Goal: Transaction & Acquisition: Purchase product/service

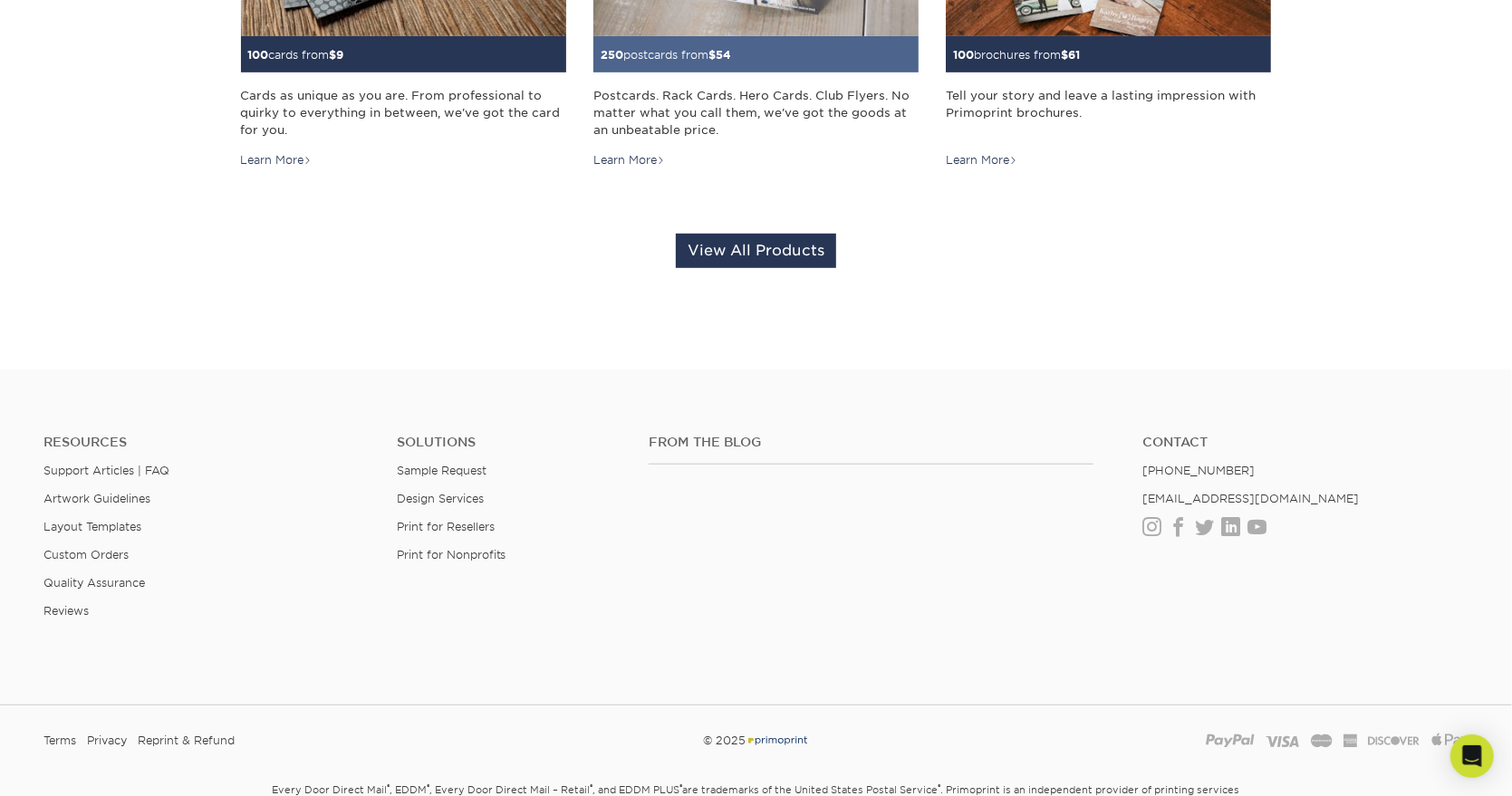
scroll to position [302, 0]
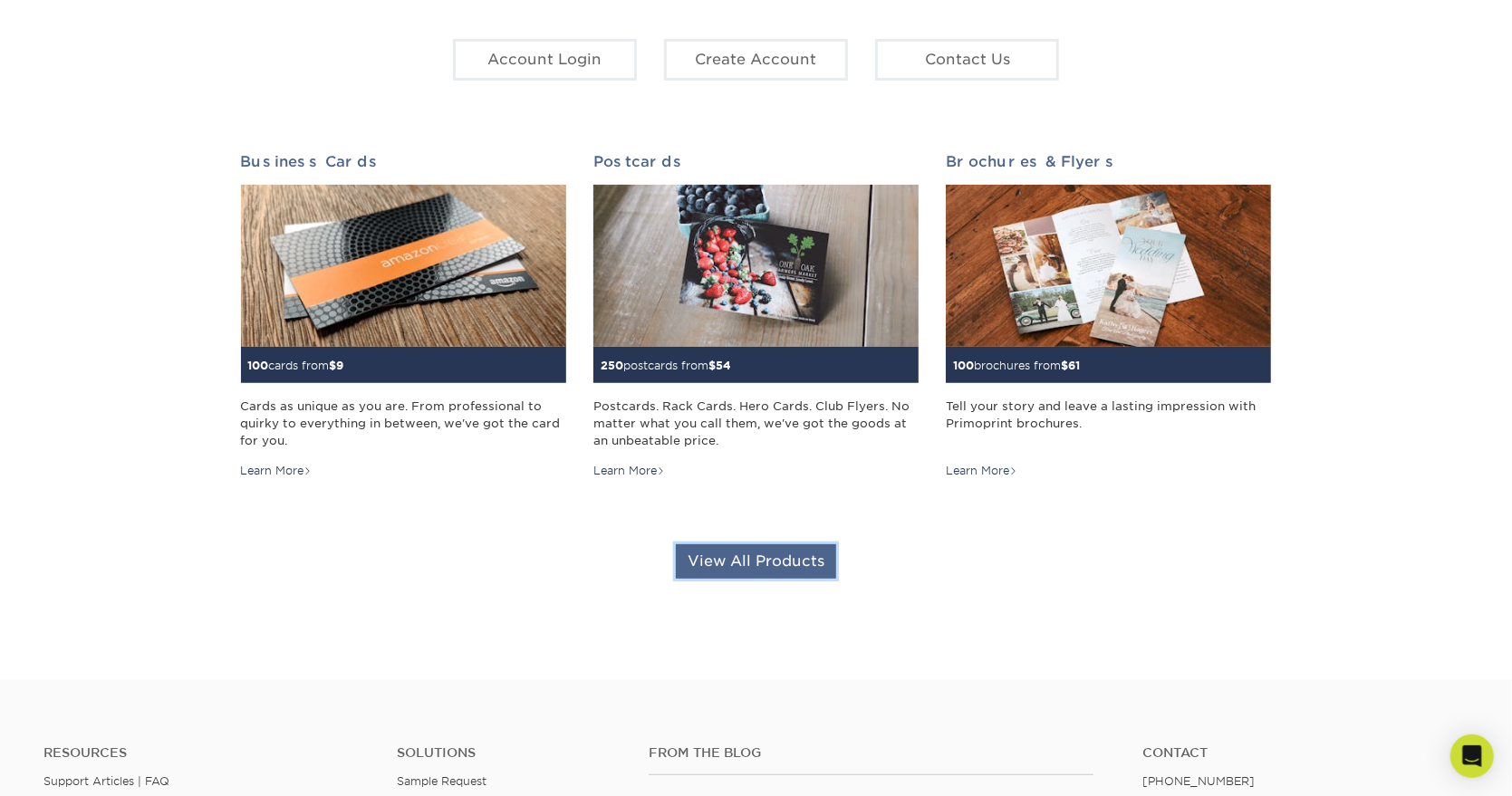
click at [784, 559] on link "View All Products" at bounding box center [756, 561] width 160 height 34
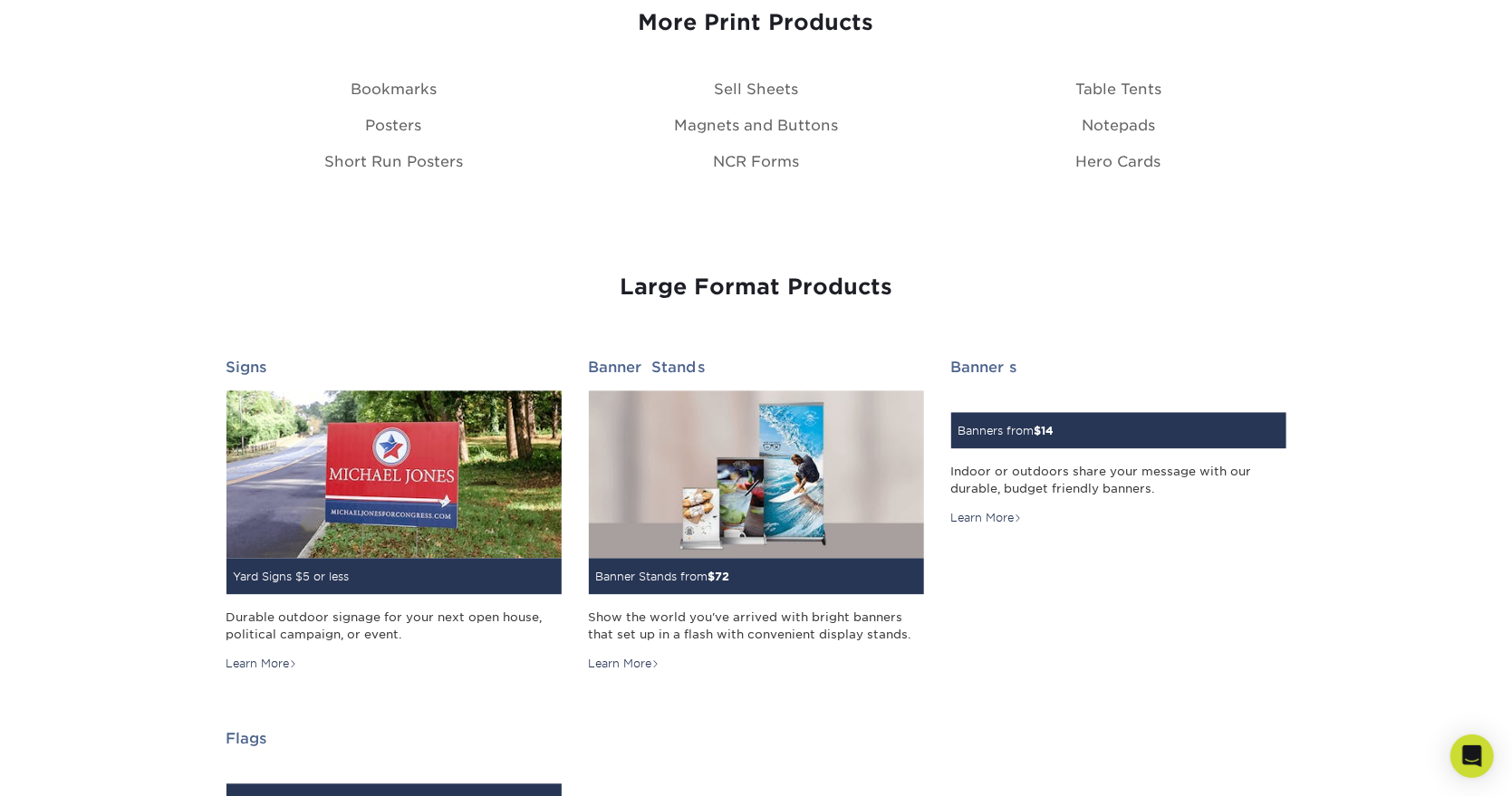
scroll to position [2259, 0]
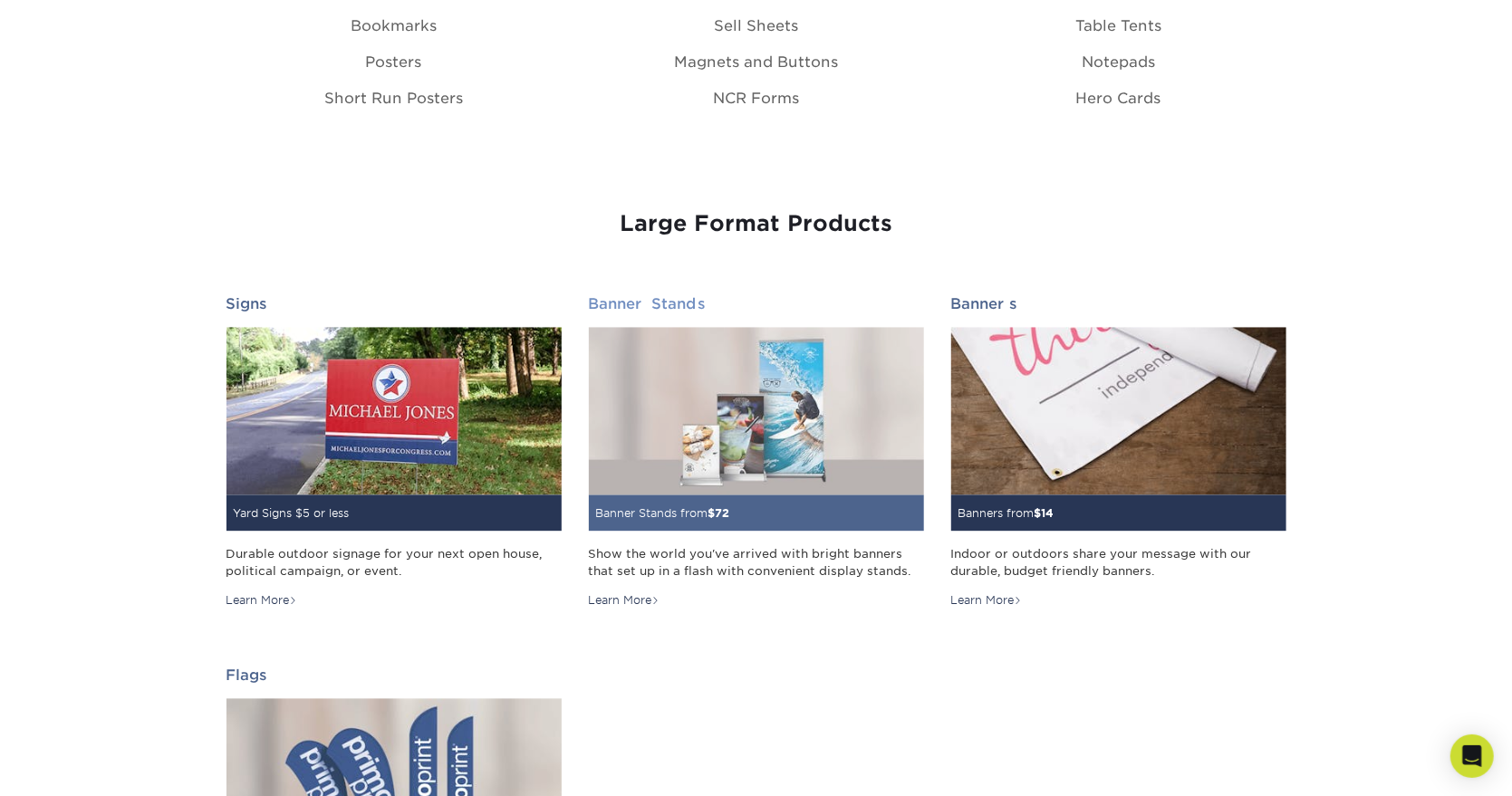
click at [760, 465] on img at bounding box center [756, 412] width 335 height 168
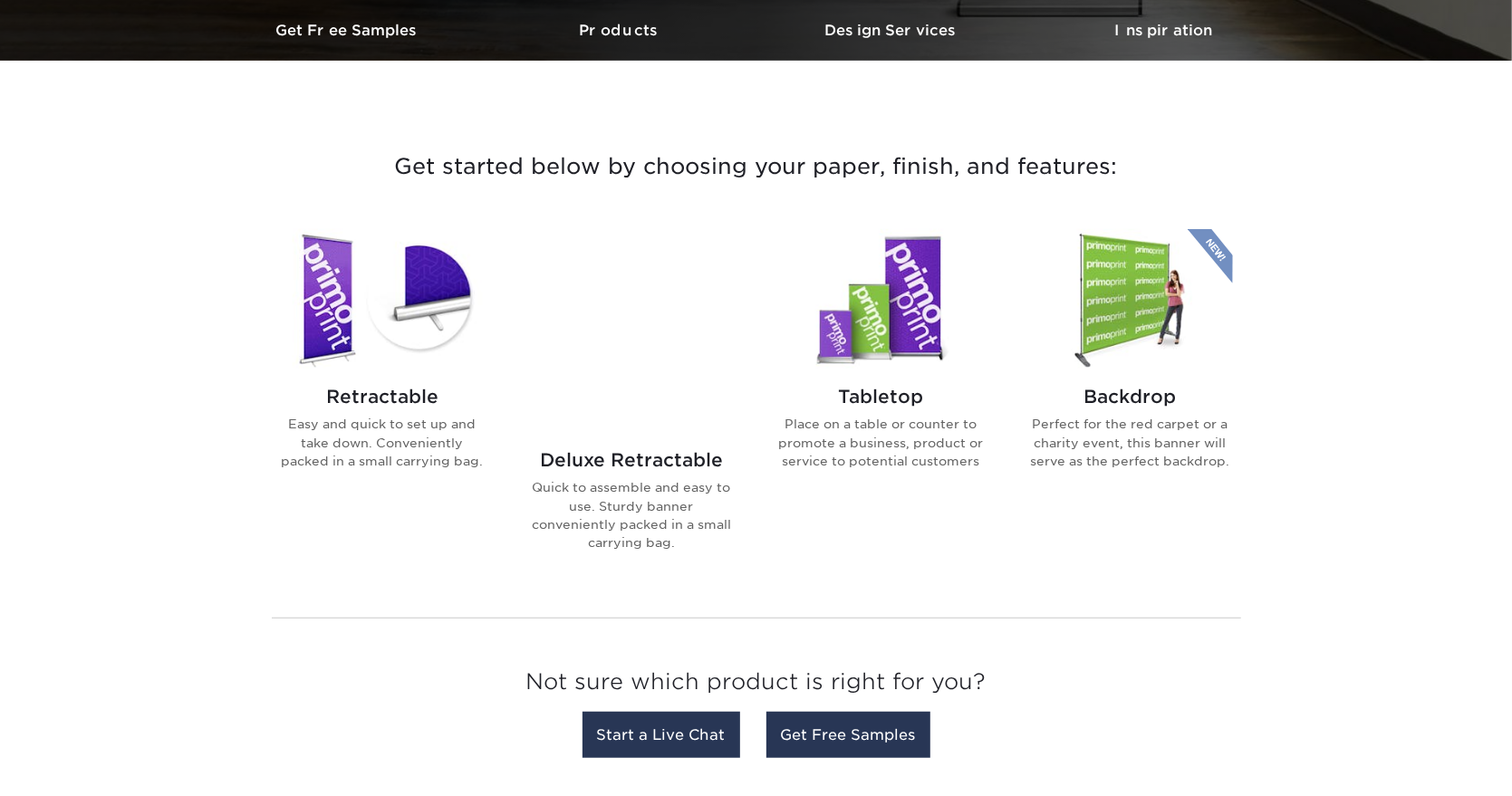
scroll to position [603, 0]
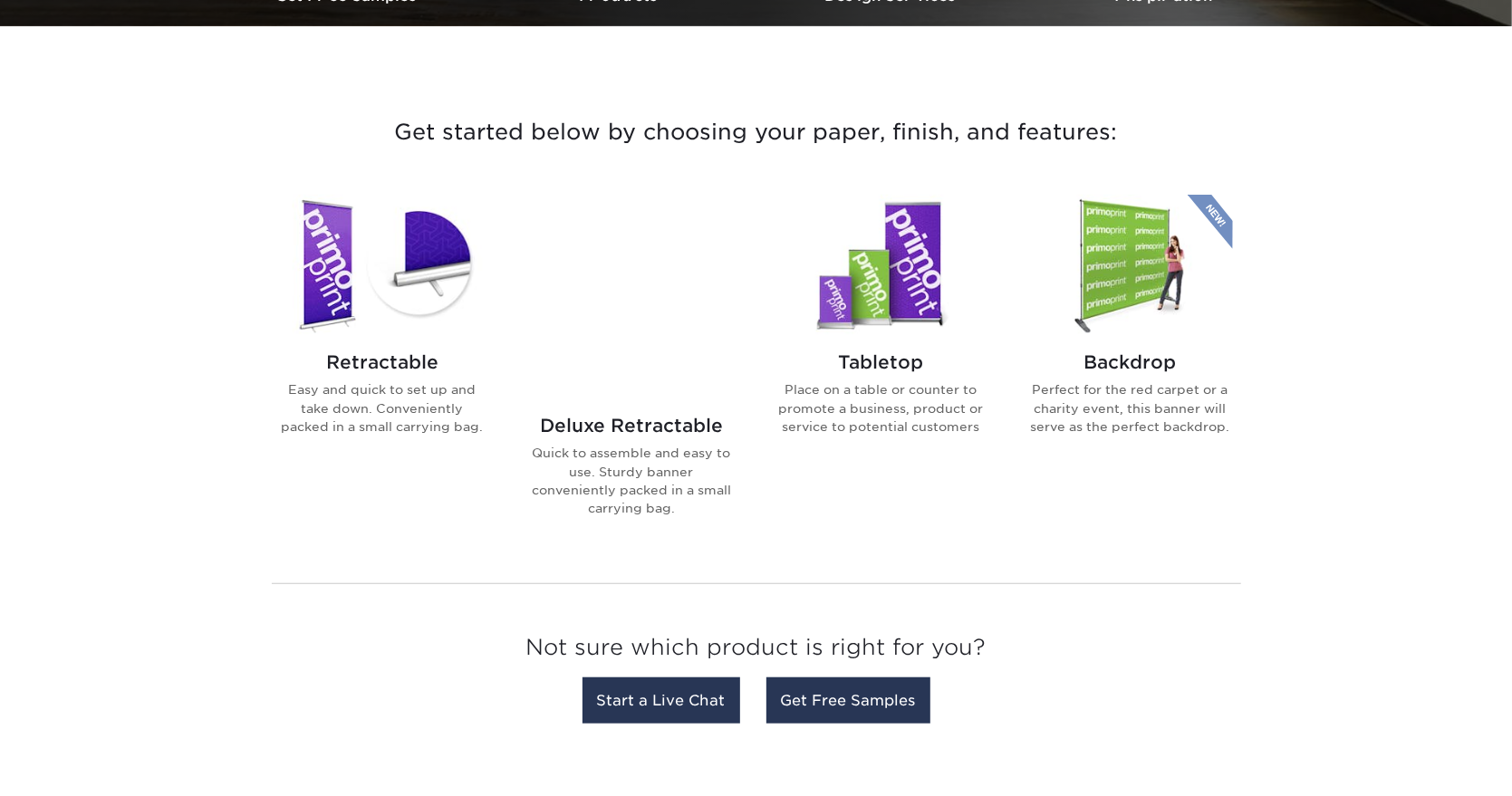
click at [841, 286] on img at bounding box center [880, 265] width 205 height 142
click at [330, 260] on img at bounding box center [382, 265] width 205 height 142
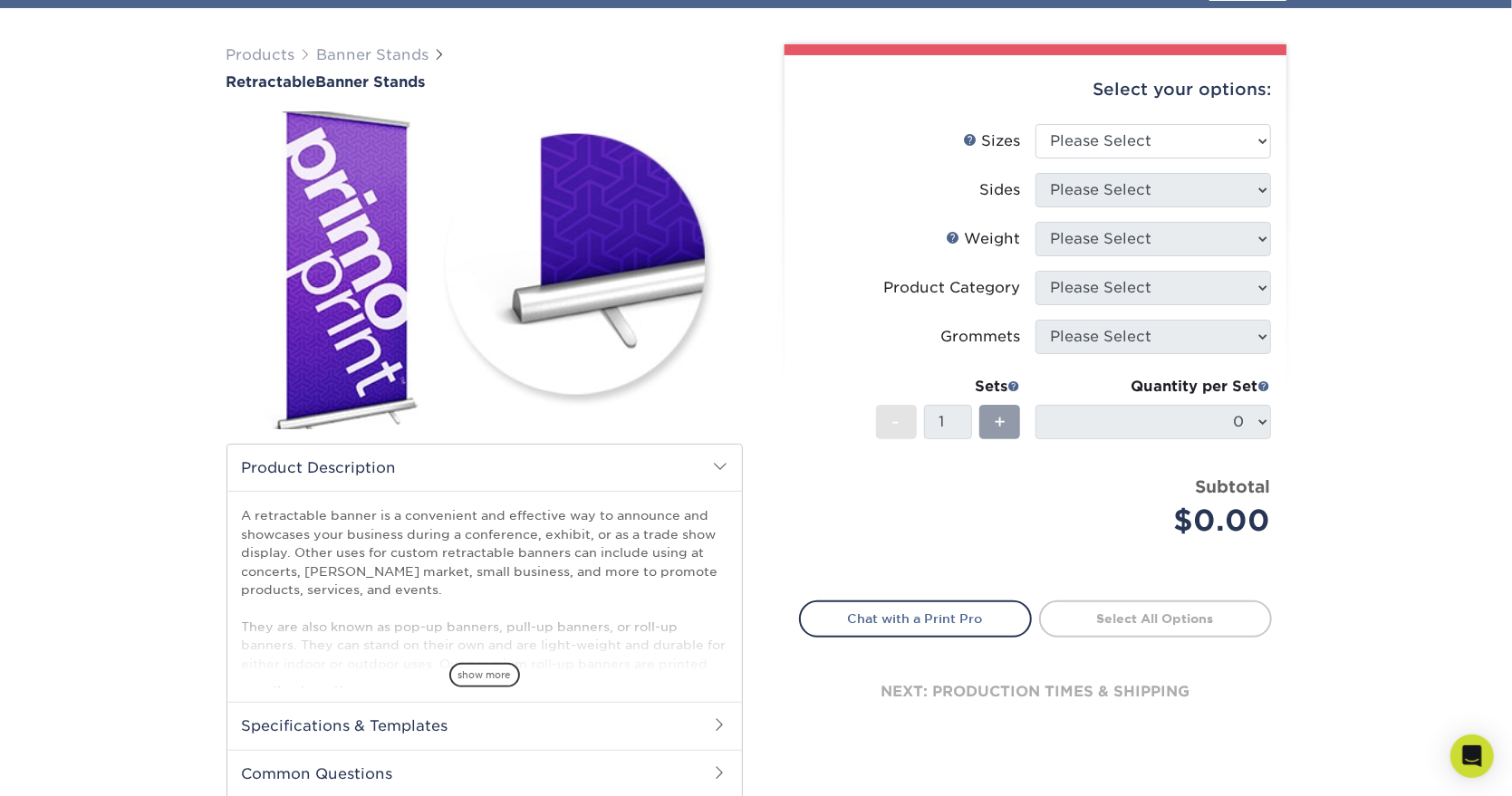
scroll to position [48, 0]
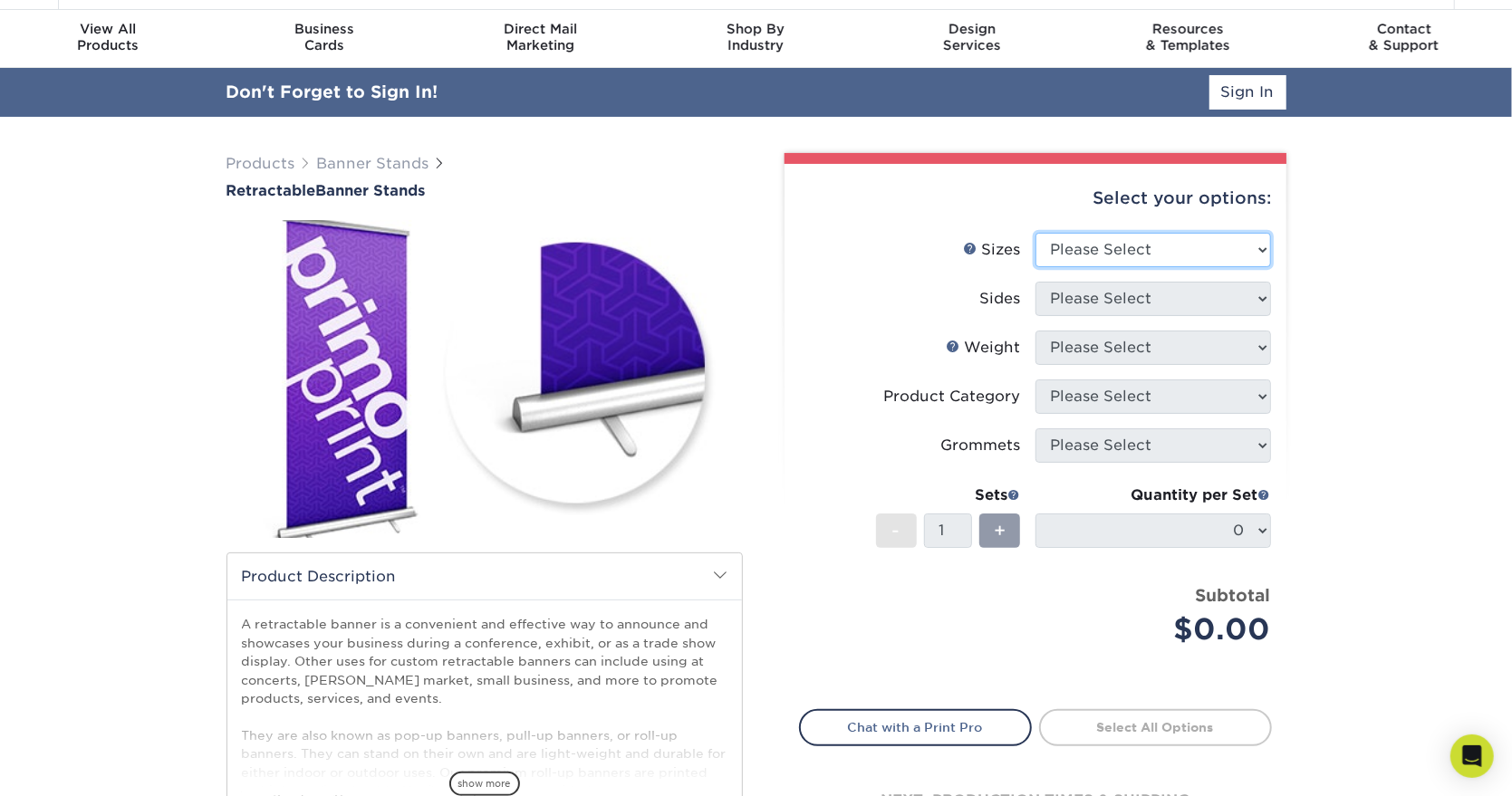
click at [1206, 252] on select "Please Select 24" x 60" 33" x 80" 47" x 80"" at bounding box center [1153, 250] width 236 height 34
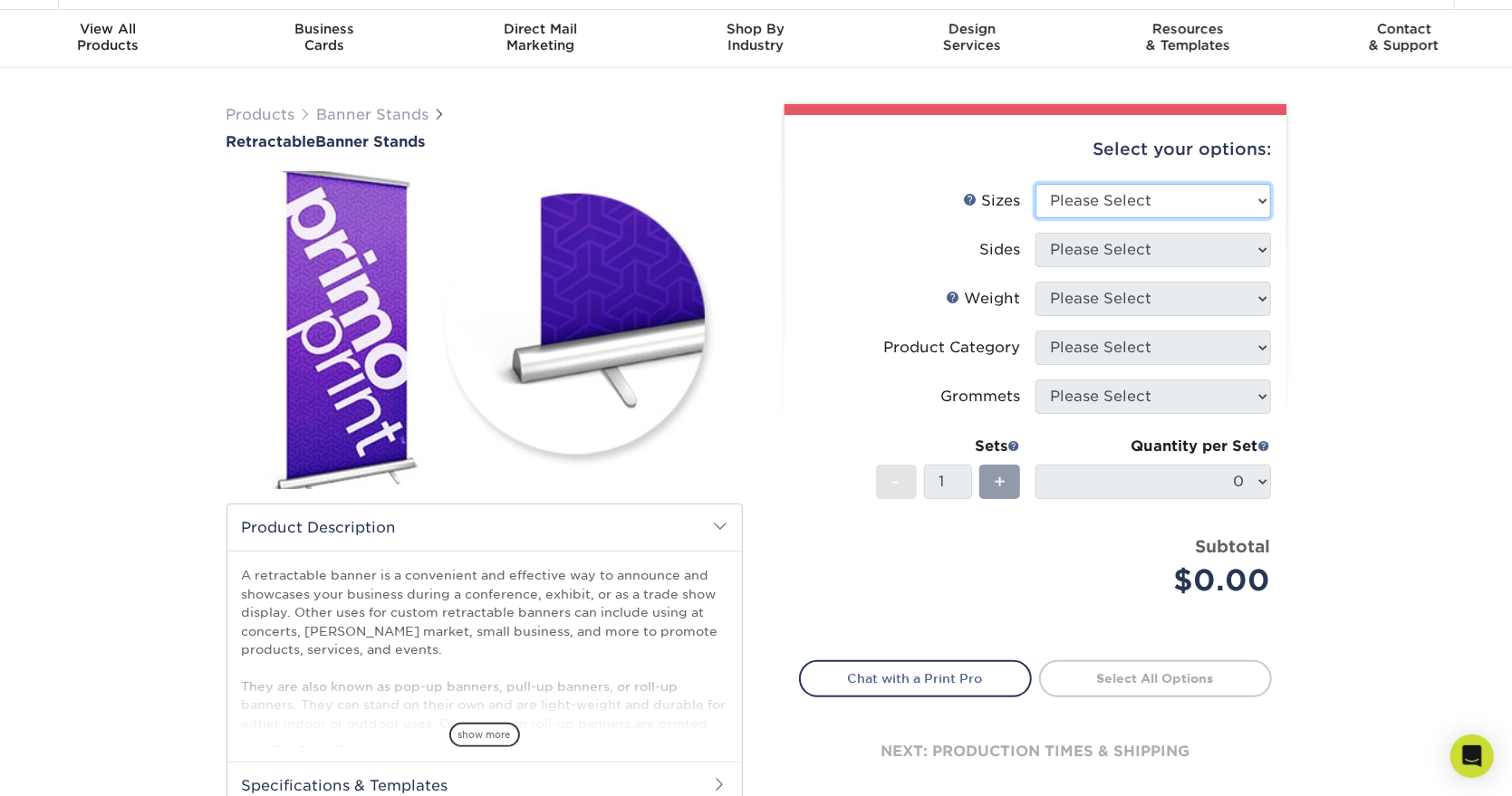
select select "33.00x80.00"
click at [1036, 184] on select "Please Select 24" x 60" 33" x 80" 47" x 80"" at bounding box center [1153, 201] width 236 height 34
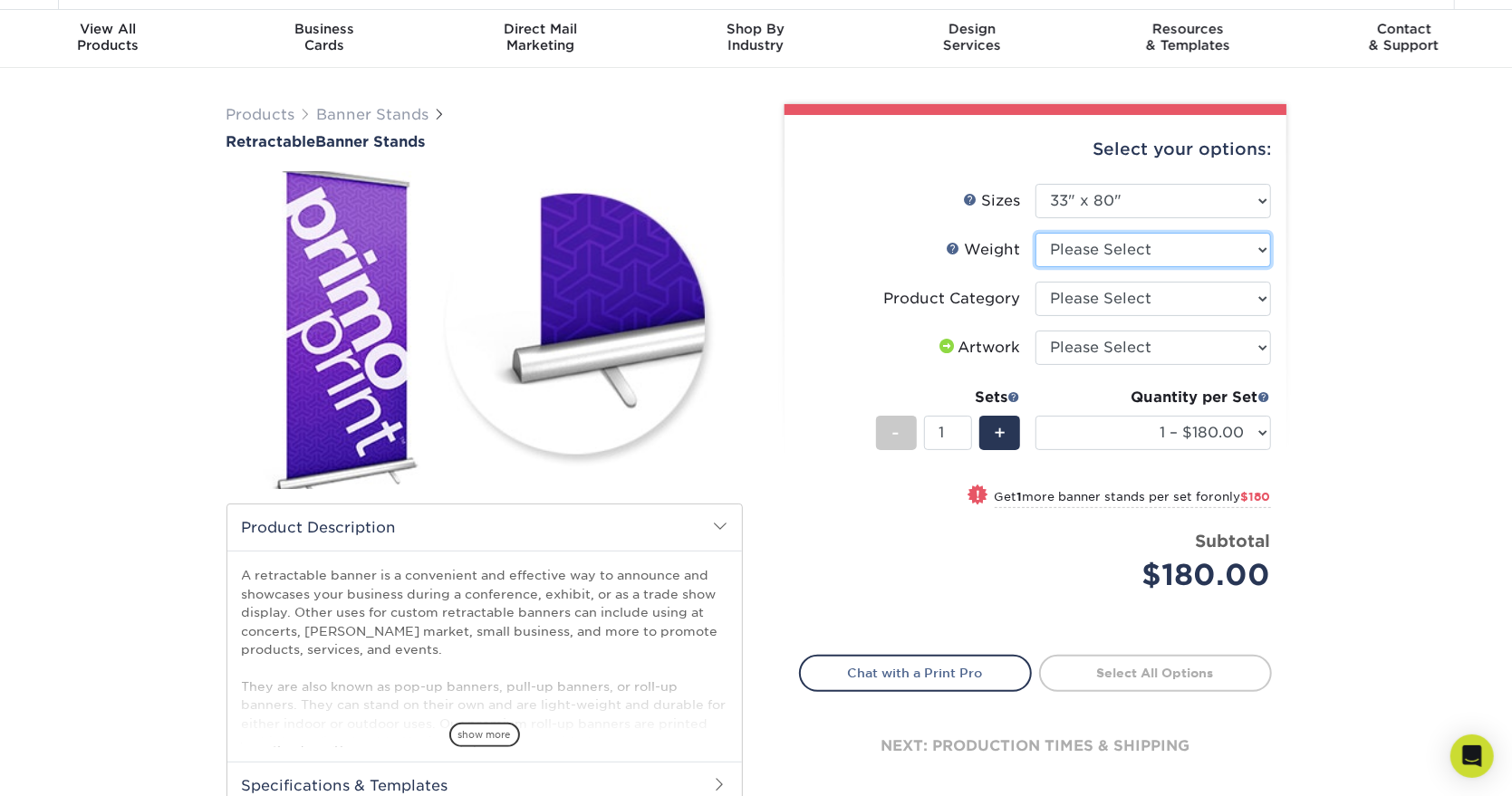
click at [1175, 256] on select "Please Select 10MIL" at bounding box center [1153, 250] width 236 height 34
select select "10MIL"
click at [1036, 233] on select "Please Select 10MIL" at bounding box center [1153, 250] width 236 height 34
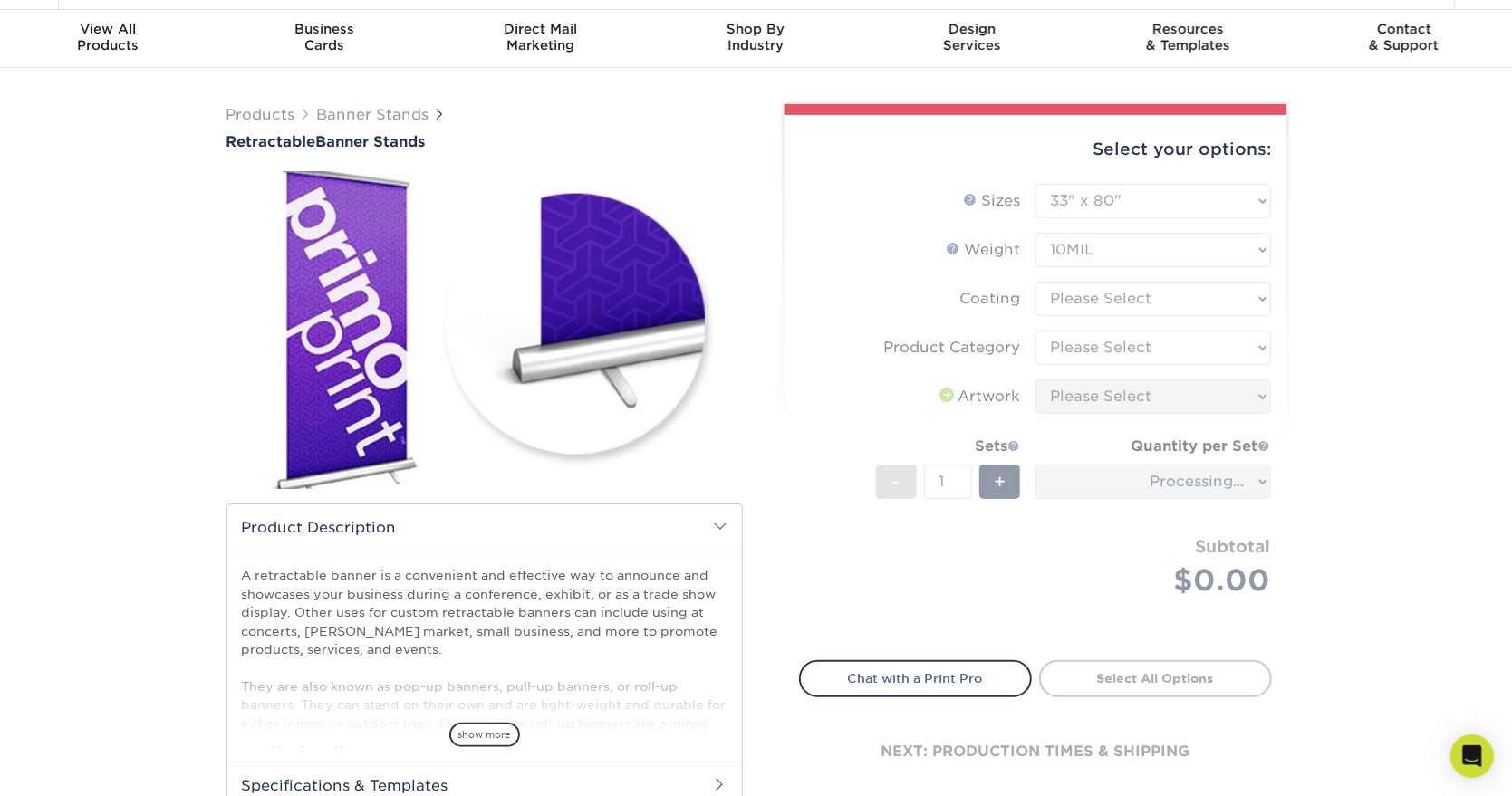
click at [1168, 204] on form "Sizes Help Sizes Please Select 24" x 60" 33" x 80" 47" x 80" - 1" at bounding box center [1035, 411] width 472 height 455
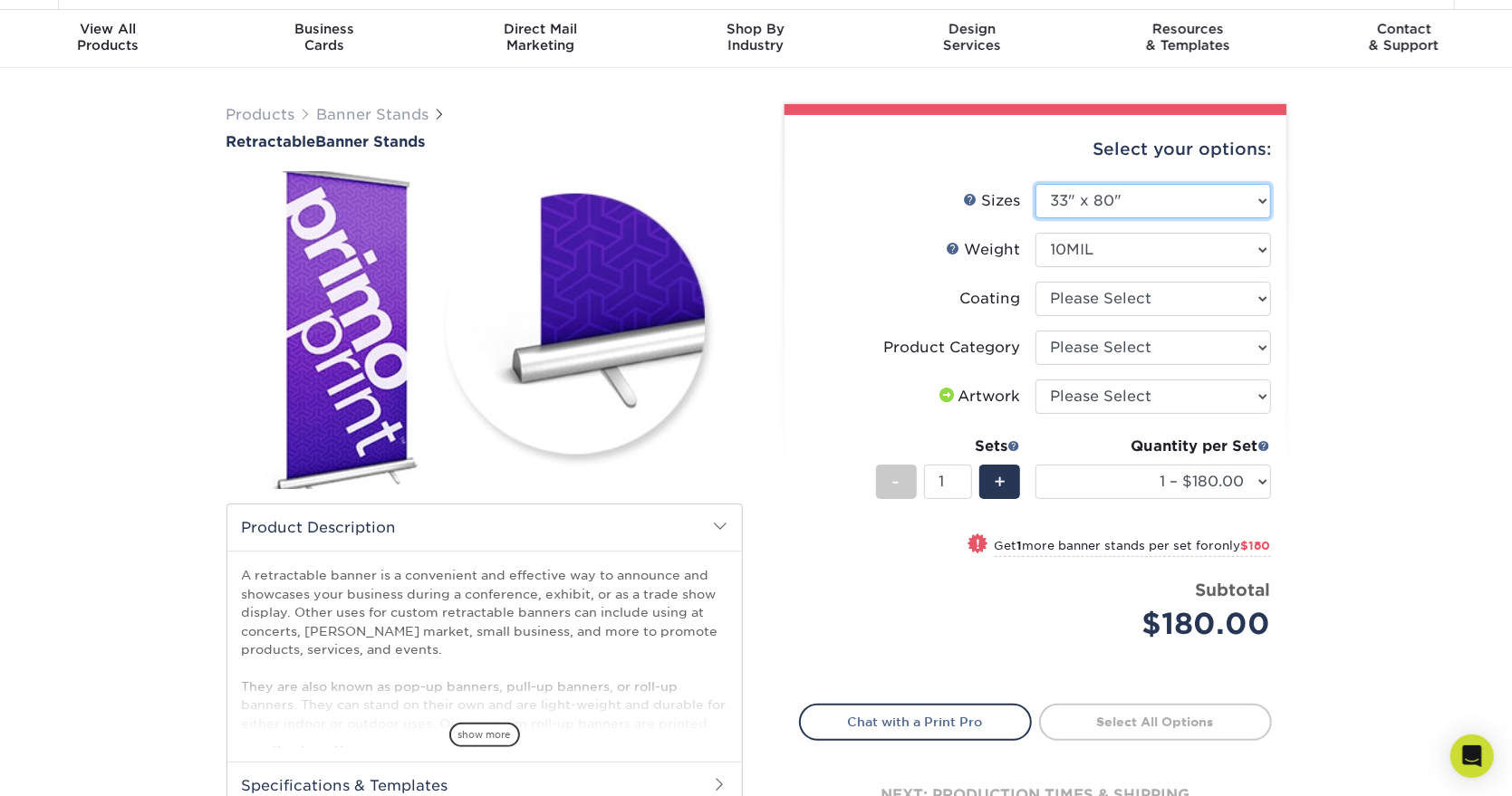
click at [1168, 204] on select "Please Select 24" x 60" 33" x 80" 47" x 80"" at bounding box center [1153, 201] width 236 height 34
click at [1144, 320] on li "Coating" at bounding box center [1035, 305] width 471 height 49
drag, startPoint x: 1145, startPoint y: 197, endPoint x: 1144, endPoint y: 216, distance: 19.0
click at [1145, 197] on select "Please Select 24" x 60" 33" x 80" 47" x 80"" at bounding box center [1153, 201] width 236 height 34
select select "47.00x80.00"
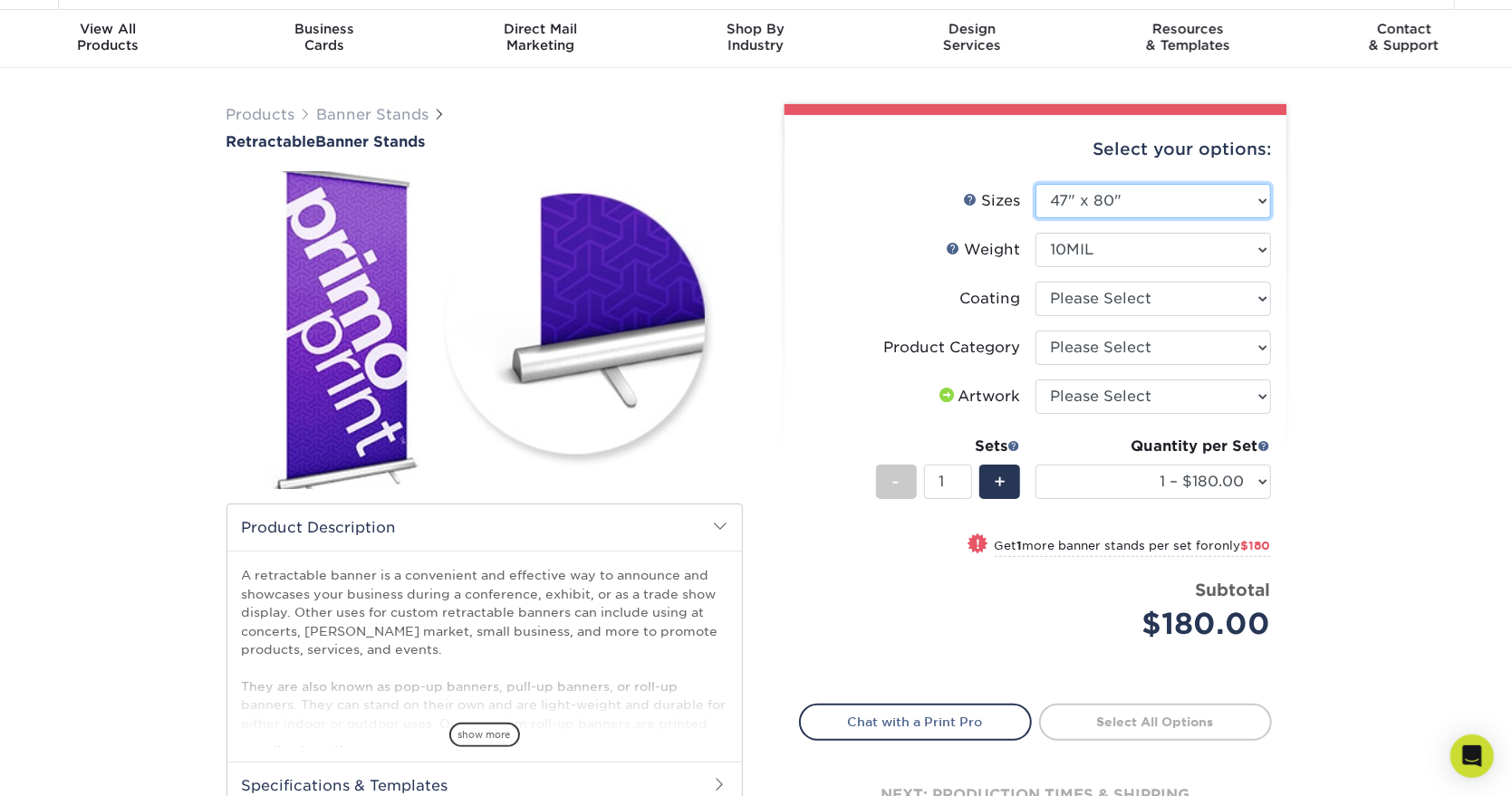
click at [1036, 184] on select "Please Select 24" x 60" 33" x 80" 47" x 80"" at bounding box center [1153, 201] width 236 height 34
select select "-1"
click at [1127, 202] on select "Please Select 24" x 60" 33" x 80" 47" x 80"" at bounding box center [1153, 201] width 236 height 34
select select "33.00x80.00"
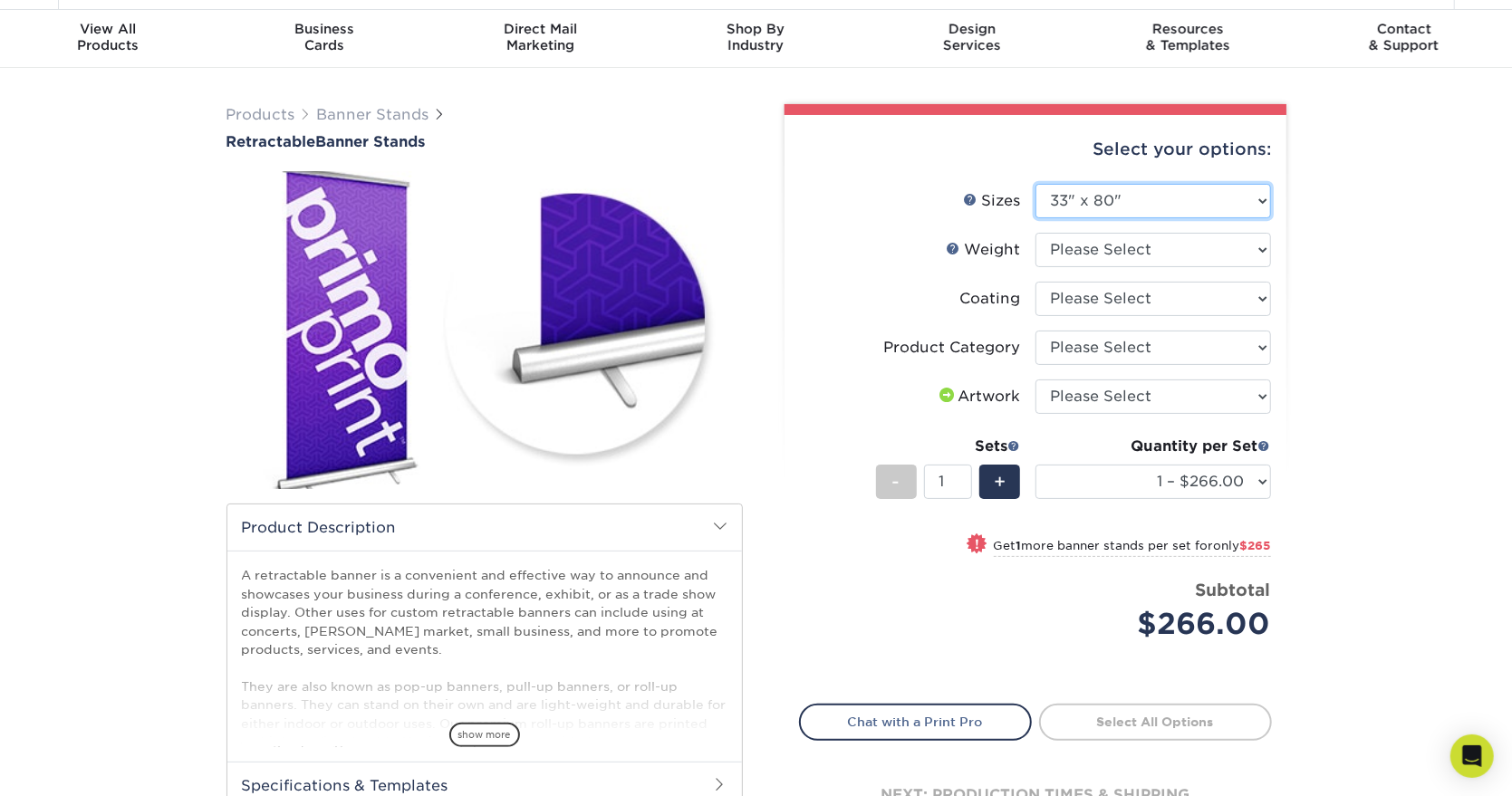
click at [1036, 184] on select "Please Select 24" x 60" 33" x 80" 47" x 80"" at bounding box center [1153, 201] width 236 height 34
select select "-1"
click at [1116, 256] on select "Please Select 10MIL" at bounding box center [1153, 250] width 236 height 34
select select "10MIL"
click at [1036, 233] on select "Please Select 10MIL" at bounding box center [1153, 250] width 236 height 34
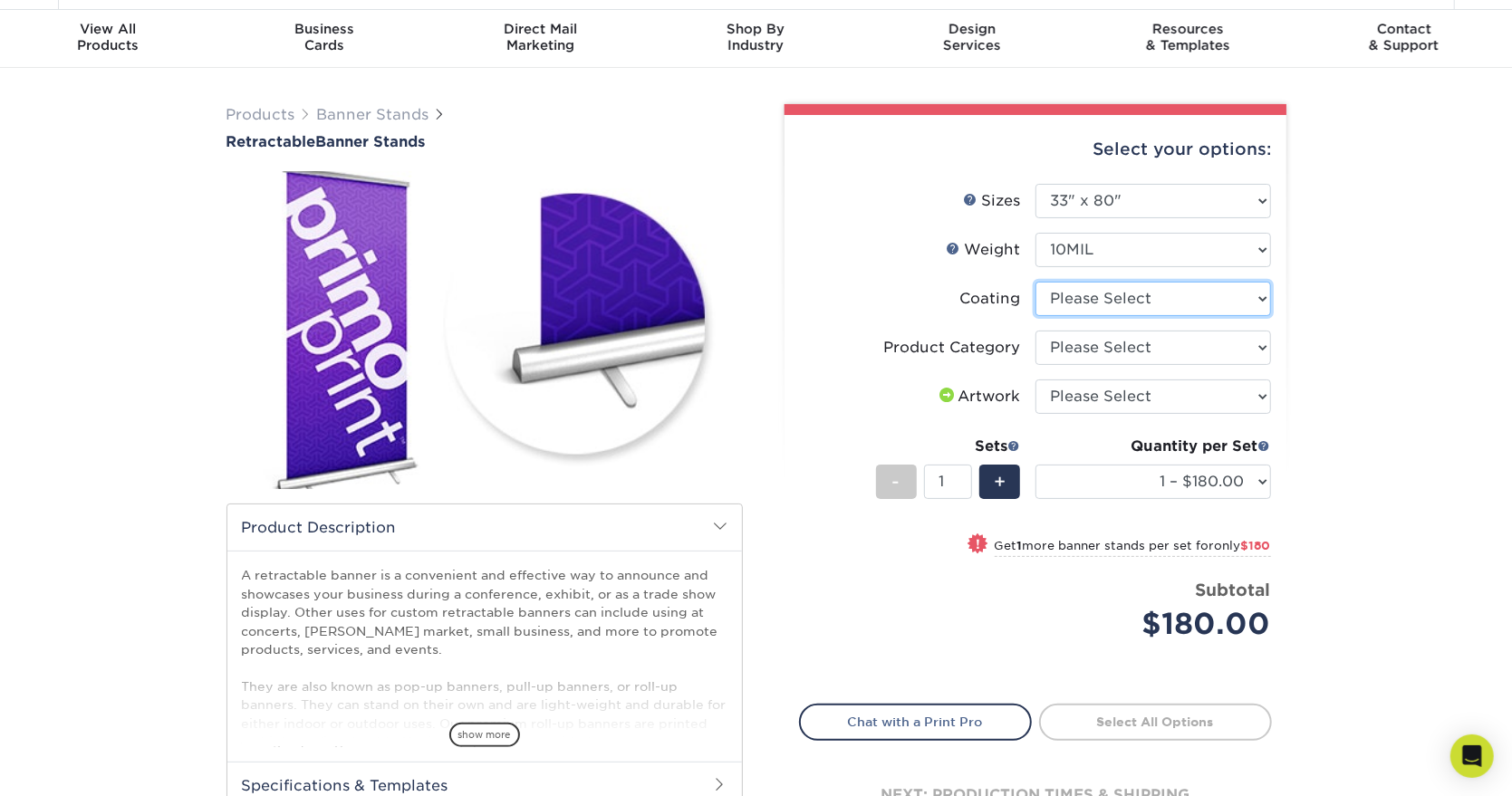
click at [1135, 285] on select at bounding box center [1153, 299] width 236 height 34
select select "3e7618de-abca-4bda-9f97-8b9129e913d8"
click at [1036, 282] on select at bounding box center [1153, 299] width 236 height 34
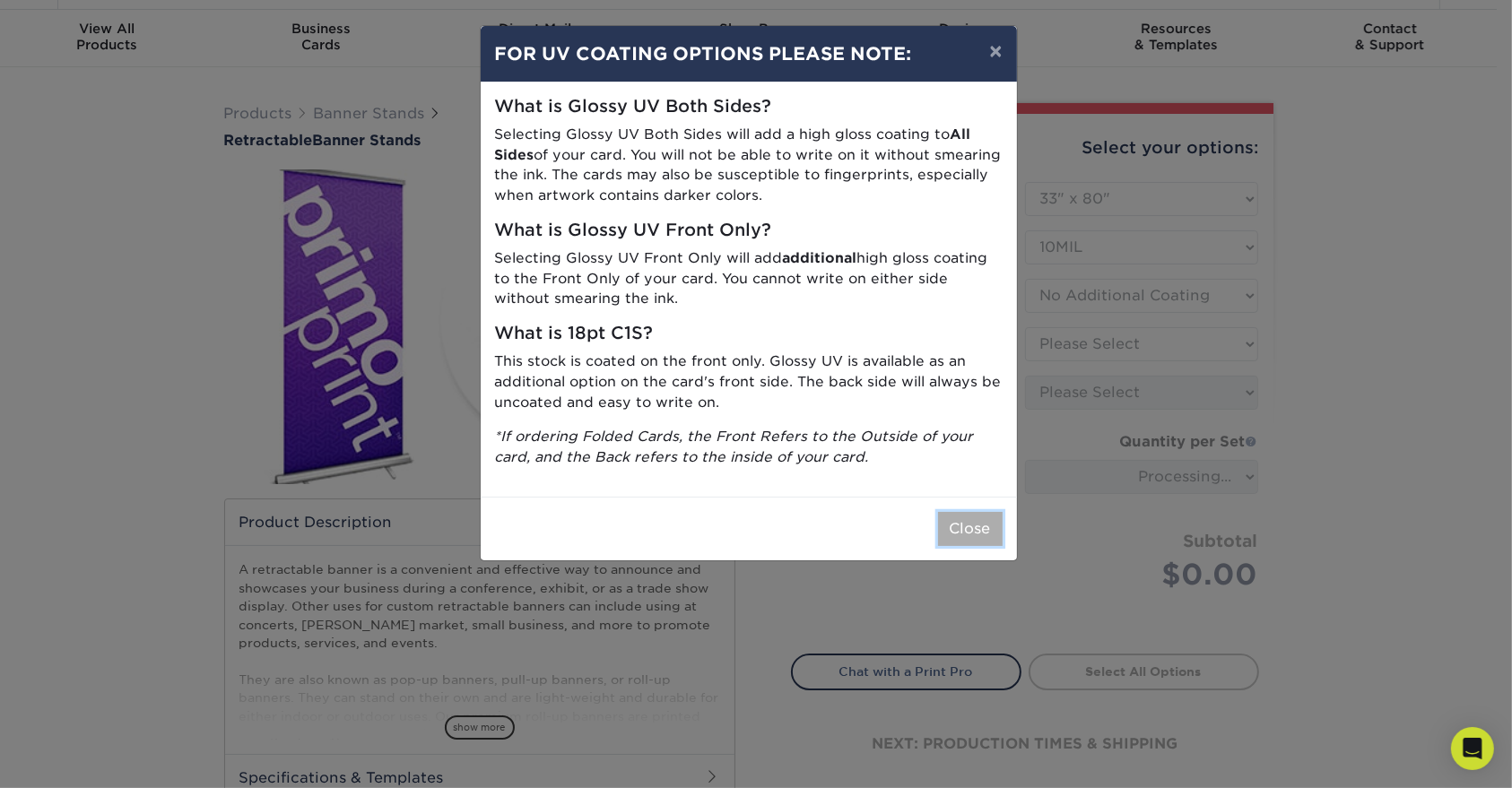
click at [961, 527] on button "Close" at bounding box center [971, 529] width 64 height 34
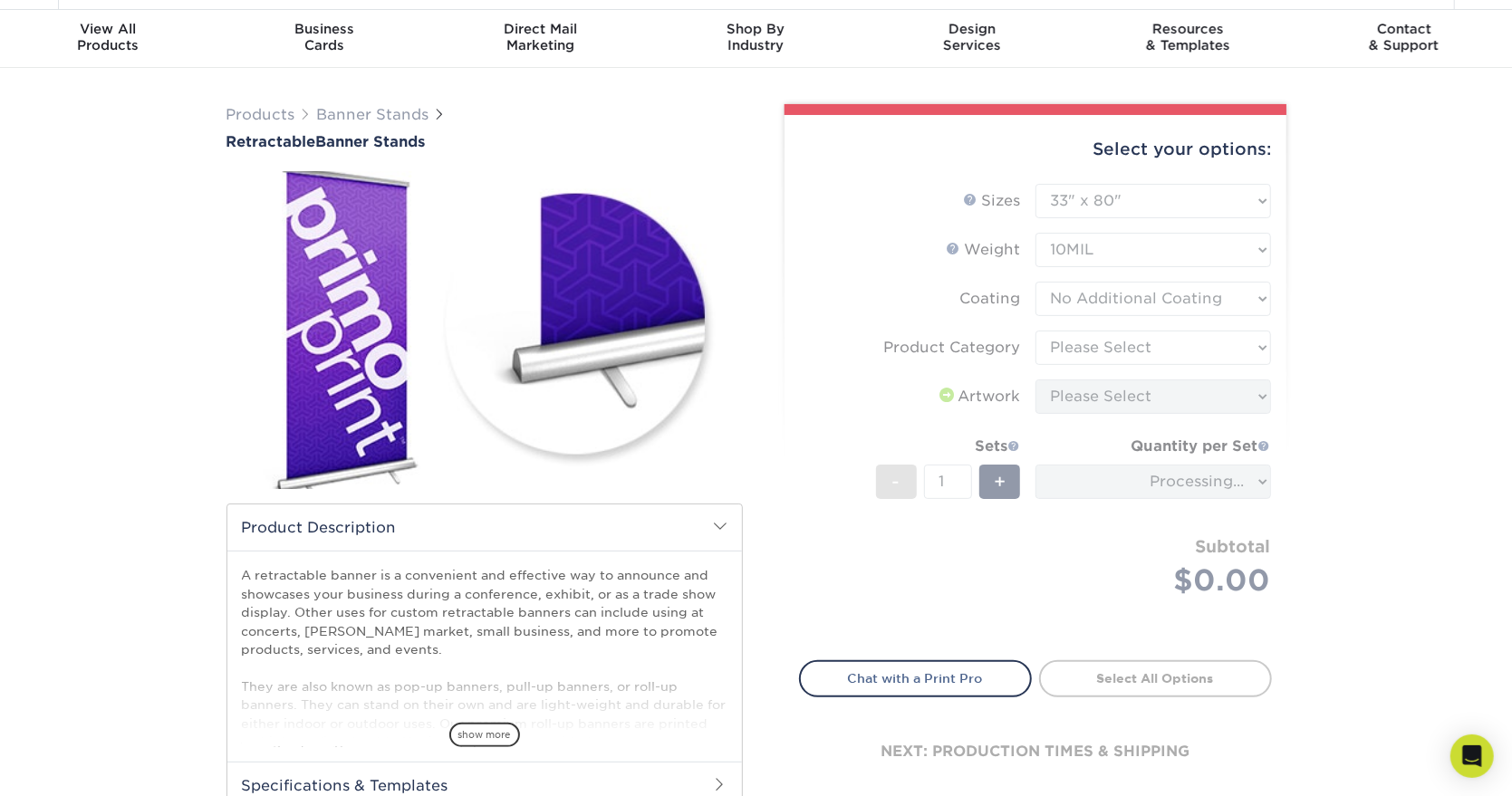
click at [1085, 343] on form "Sizes Help Sizes Please Select 24" x 60" 33" x 80" 47" x 80" - 1" at bounding box center [1035, 411] width 472 height 455
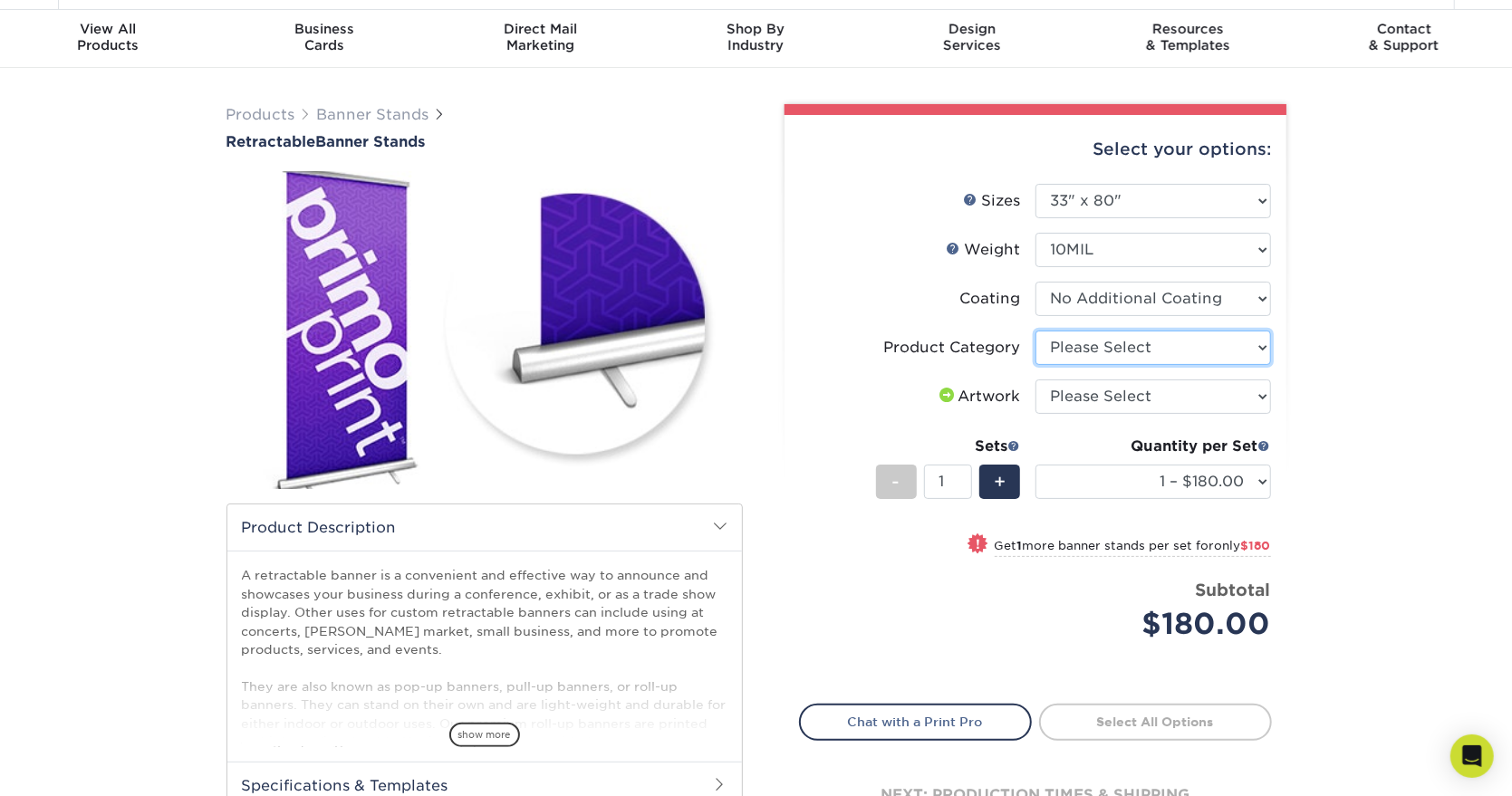
click at [1085, 343] on select "Please Select Standard Retractable Banner Stand" at bounding box center [1153, 347] width 236 height 34
select select "16926b4f-4359-4b5b-9e91-7b2ad5f23637"
click at [1036, 330] on select "Please Select Standard Retractable Banner Stand" at bounding box center [1153, 347] width 236 height 34
click at [1093, 393] on select "Please Select I will upload files I need a design - $50" at bounding box center [1153, 397] width 236 height 34
select select "upload"
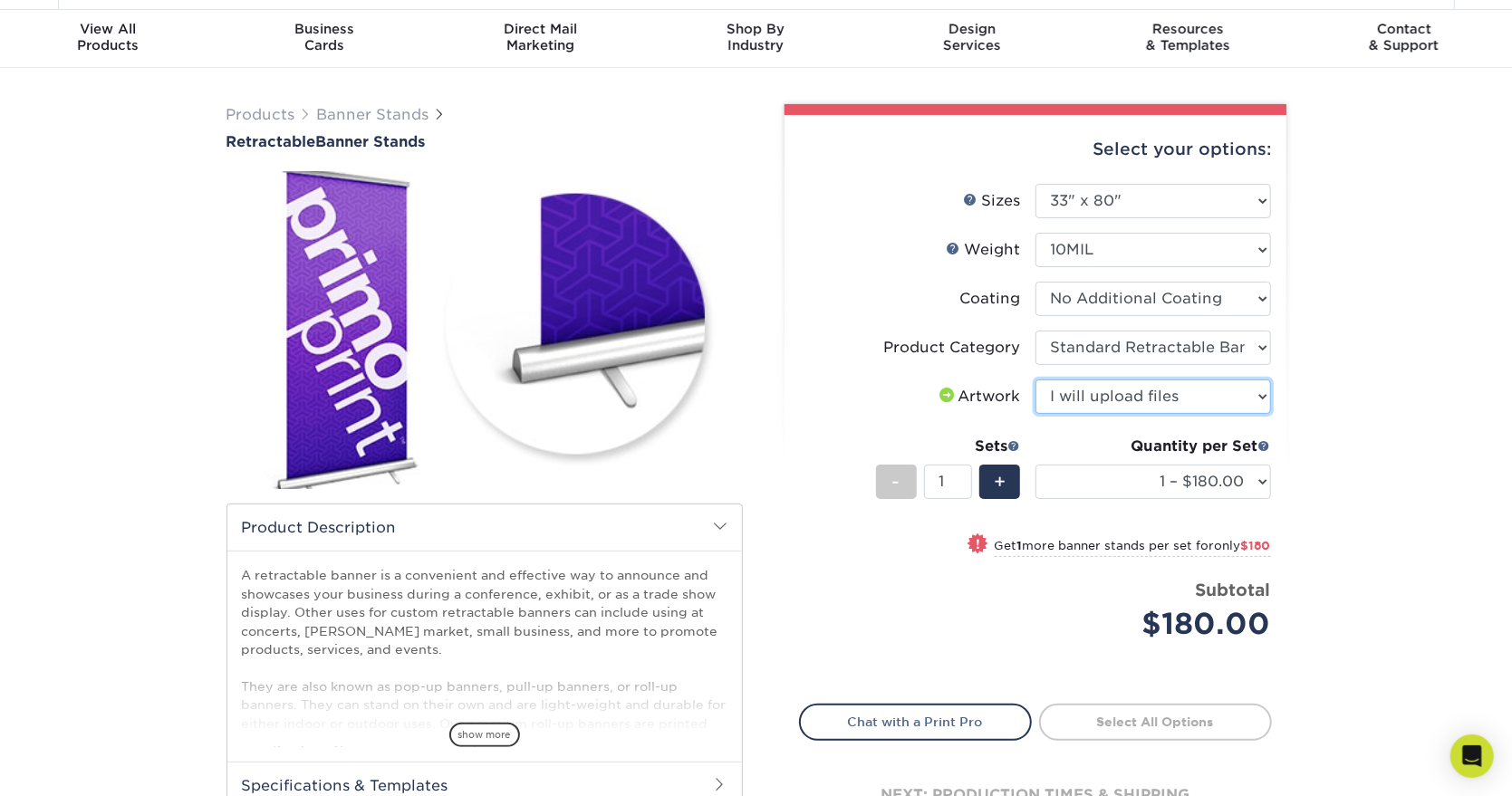
click at [1036, 380] on select "Please Select I will upload files I need a design - $50" at bounding box center [1153, 397] width 236 height 34
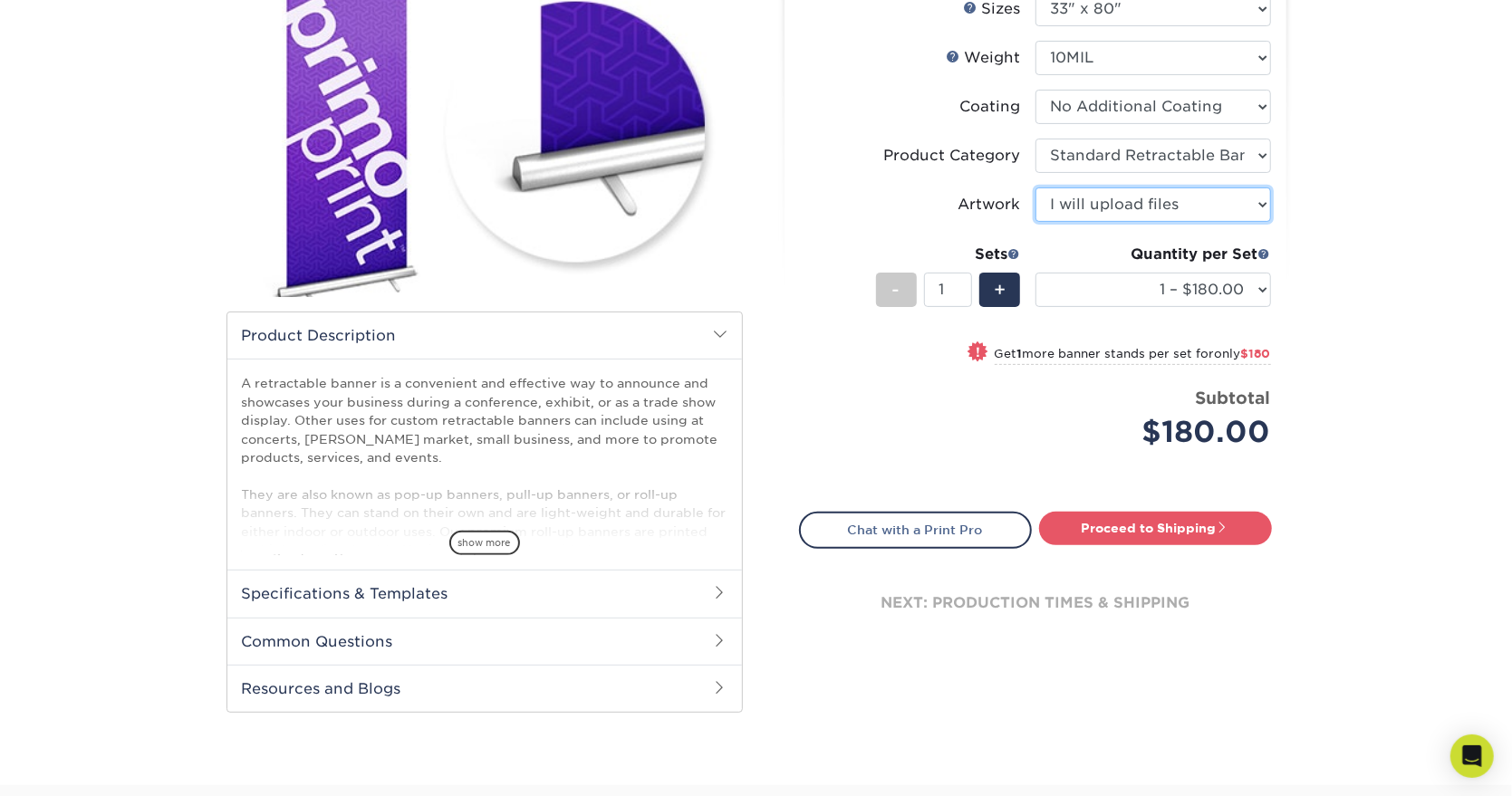
scroll to position [249, 0]
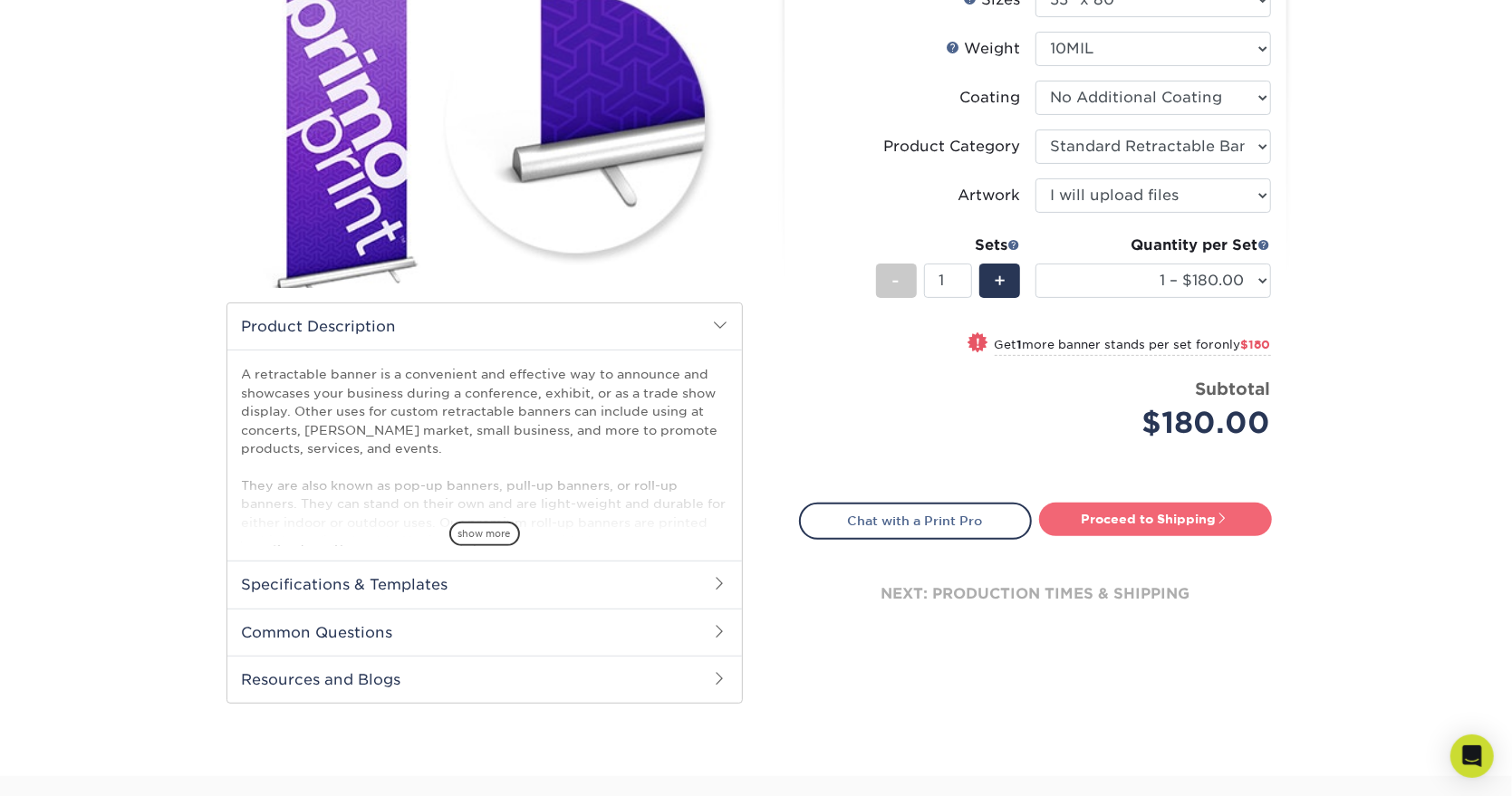
click at [1093, 520] on link "Proceed to Shipping" at bounding box center [1156, 519] width 233 height 32
type input "Set 1"
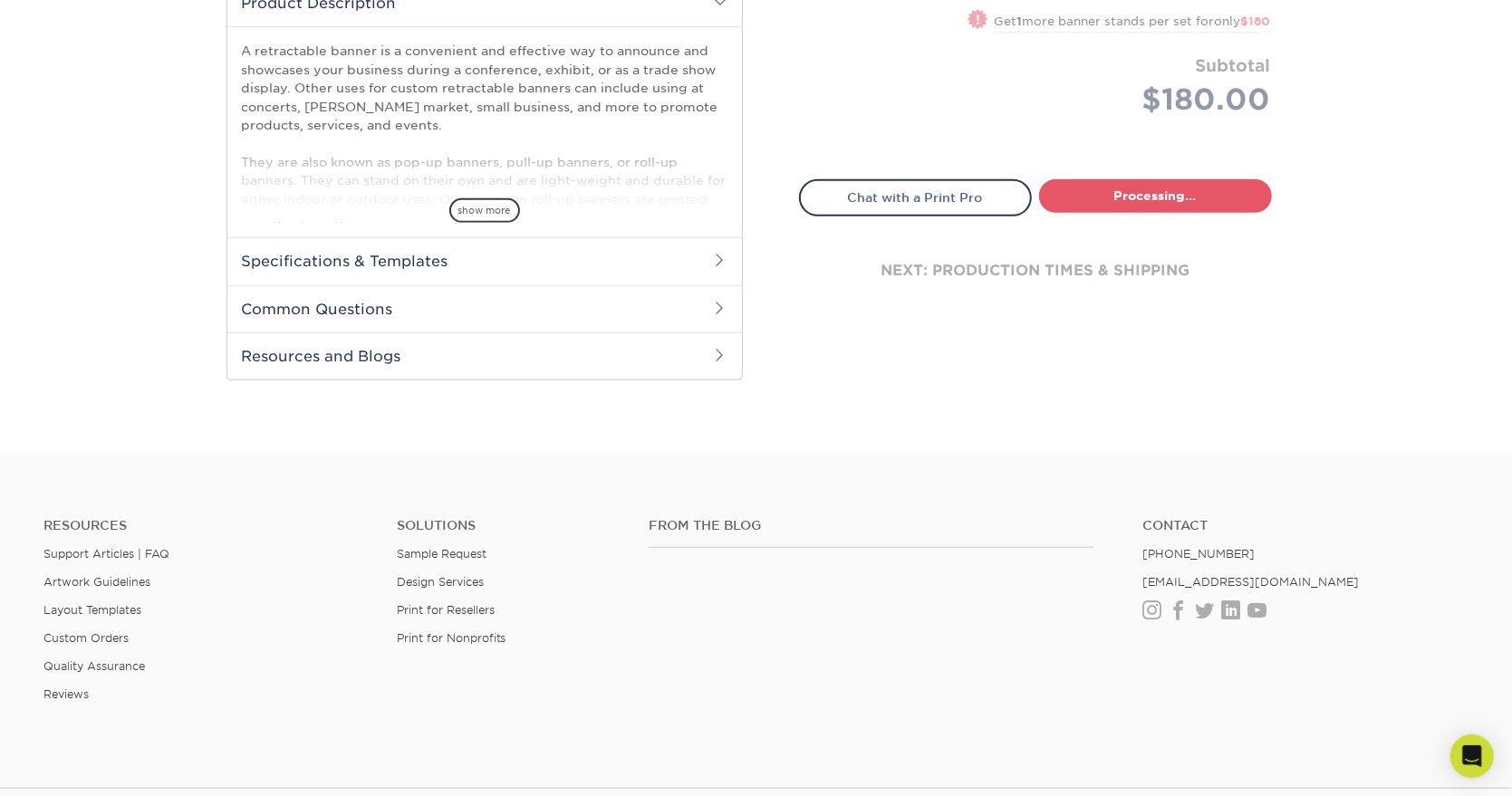
select select "e7b7b2f3-e776-4680-8298-9a89da6453ca"
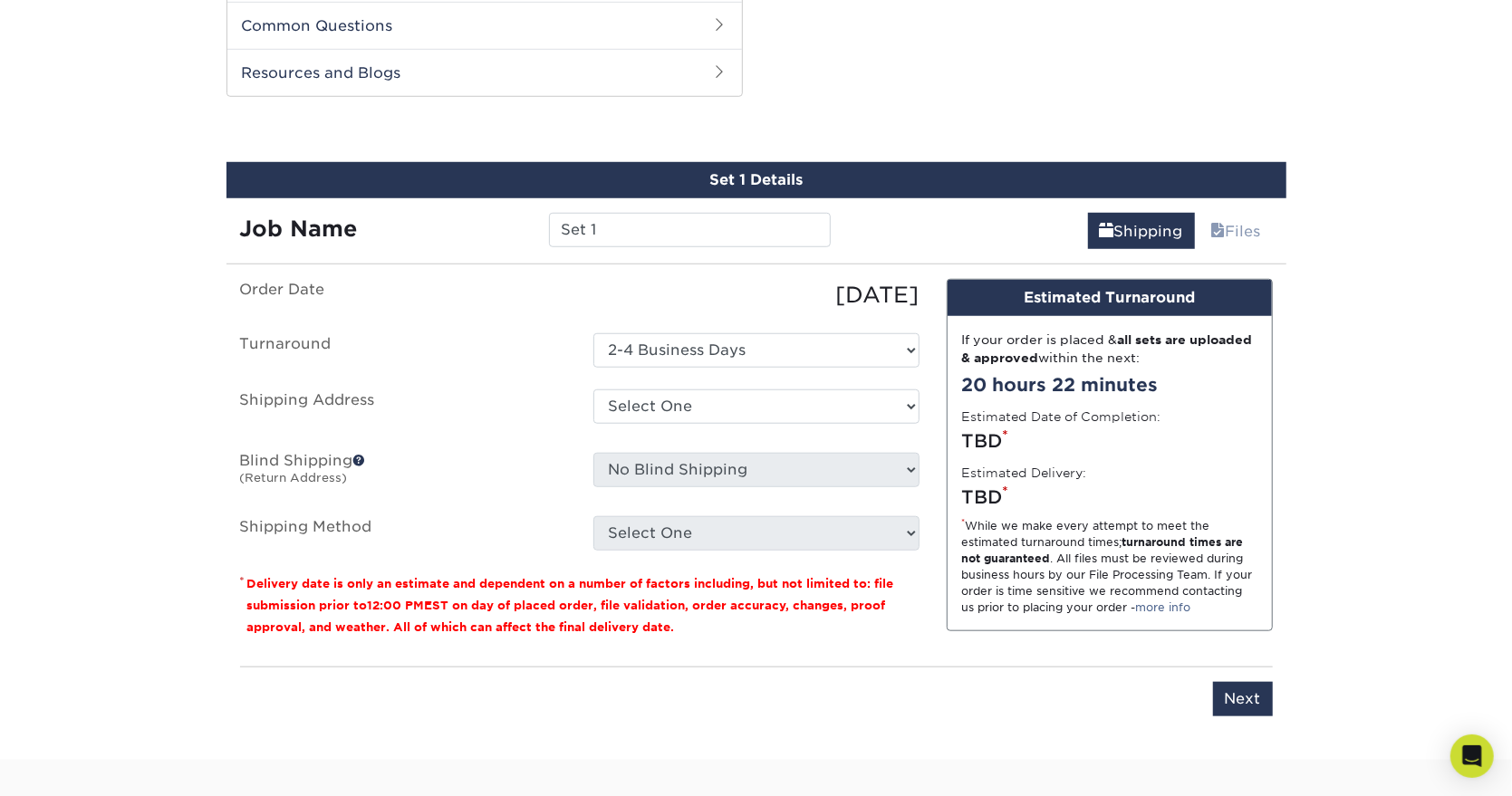
scroll to position [862, 0]
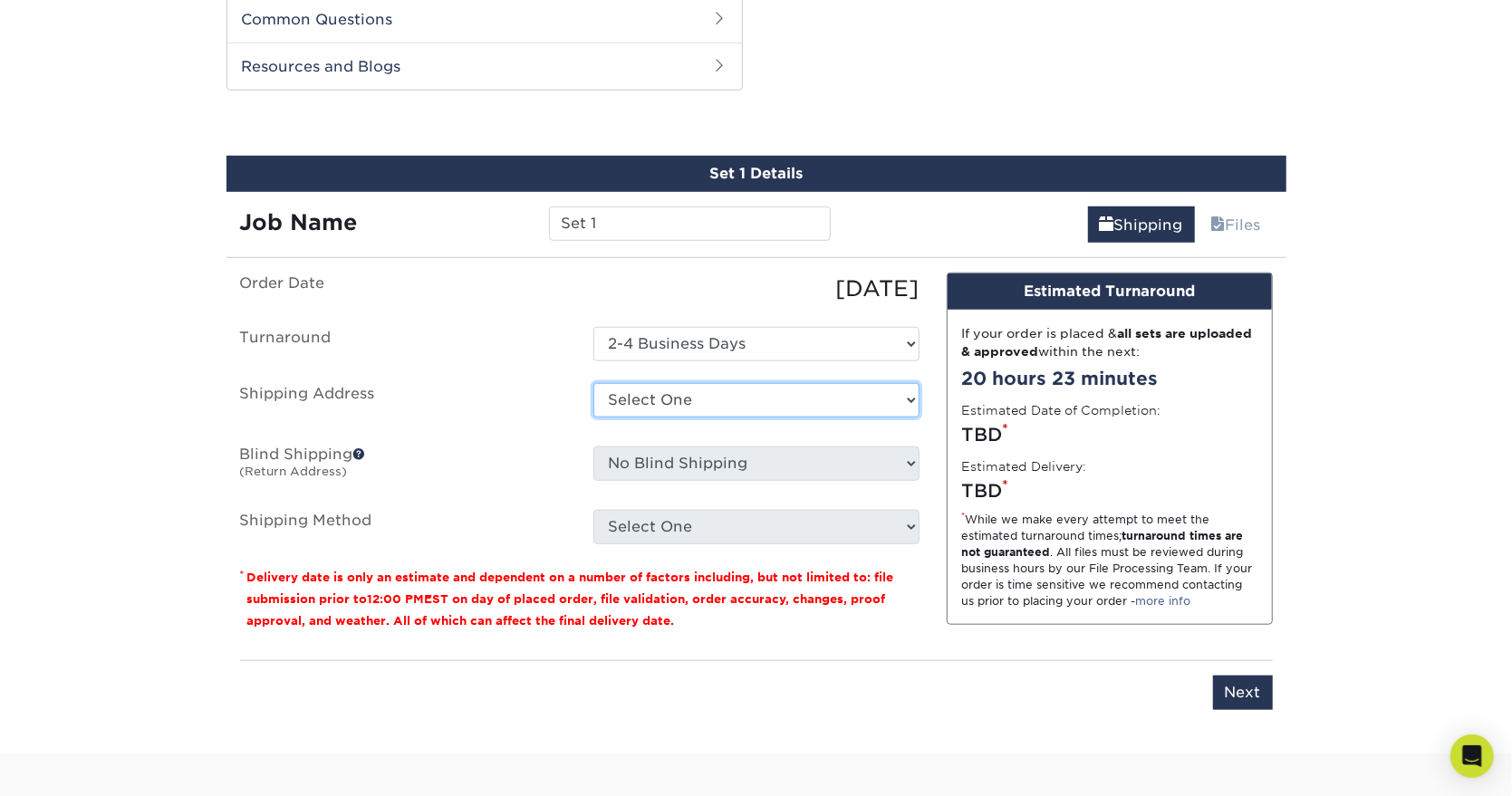
click at [761, 393] on select "Select One + Add New Address - Login" at bounding box center [757, 400] width 326 height 34
click at [761, 392] on select "Select One + Add New Address - Login" at bounding box center [757, 400] width 326 height 34
